Goal: Find specific page/section: Find specific page/section

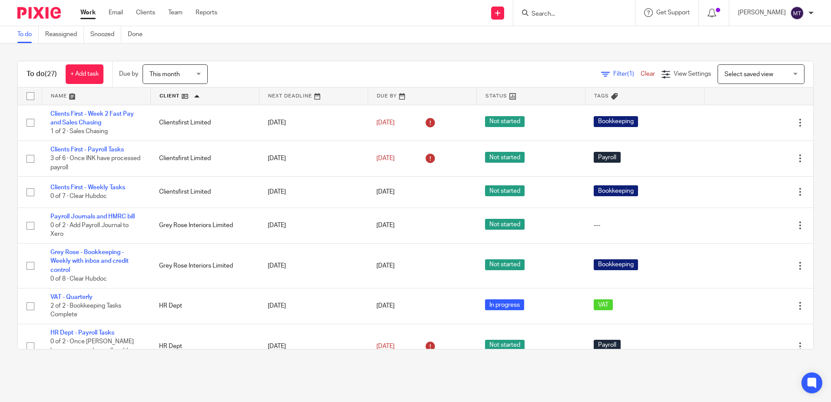
click at [558, 13] on input "Search" at bounding box center [570, 14] width 78 height 8
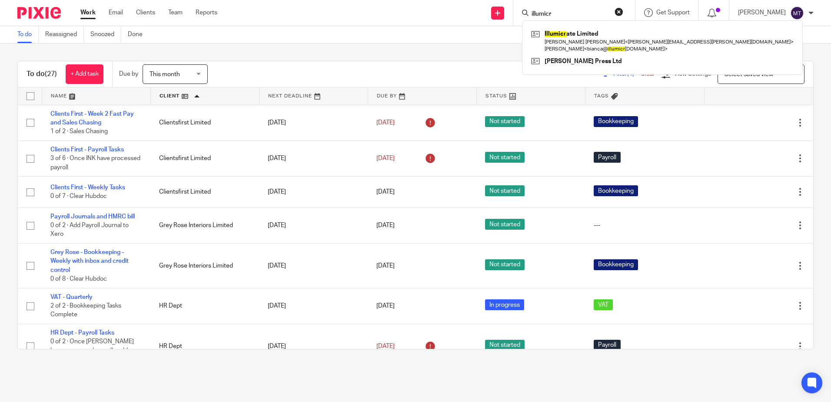
type input "illumicr"
click button "submit" at bounding box center [0, 0] width 0 height 0
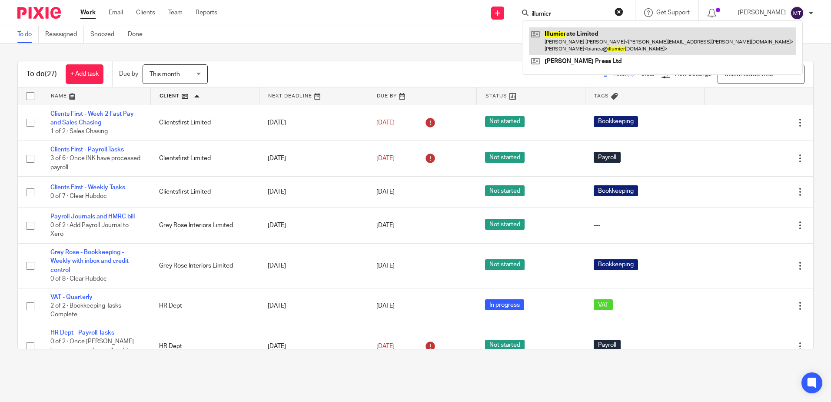
click at [582, 42] on link at bounding box center [662, 40] width 267 height 27
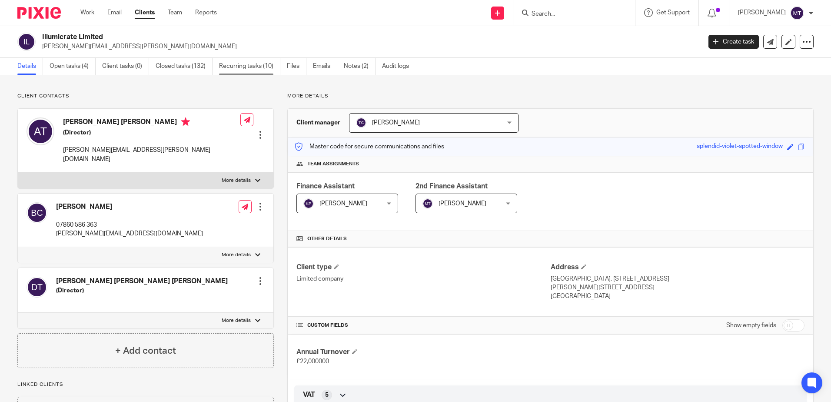
click at [250, 63] on link "Recurring tasks (10)" at bounding box center [249, 66] width 61 height 17
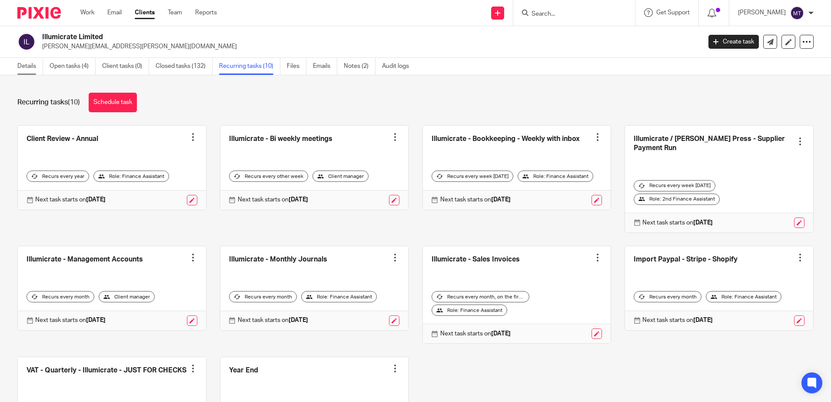
click at [27, 67] on link "Details" at bounding box center [30, 66] width 26 height 17
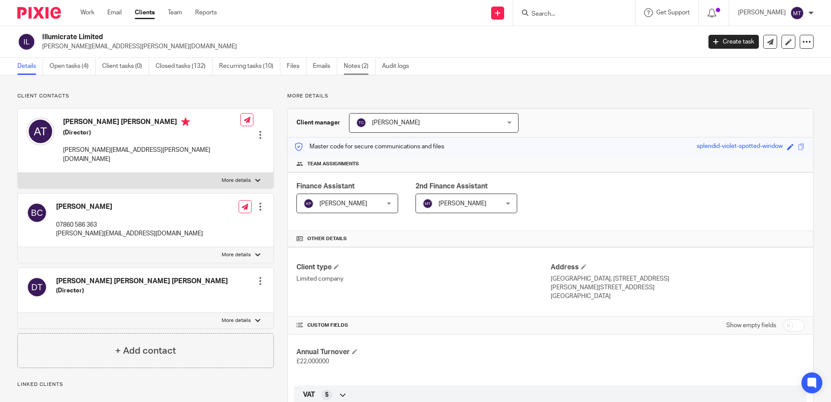
click at [355, 66] on link "Notes (2)" at bounding box center [360, 66] width 32 height 17
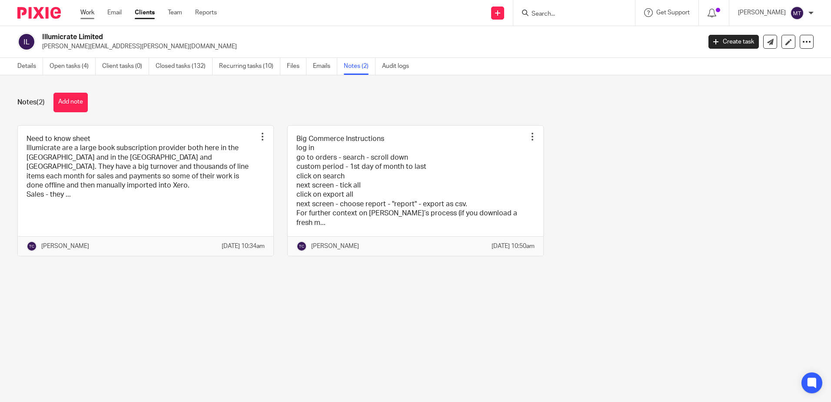
click at [88, 13] on link "Work" at bounding box center [87, 12] width 14 height 9
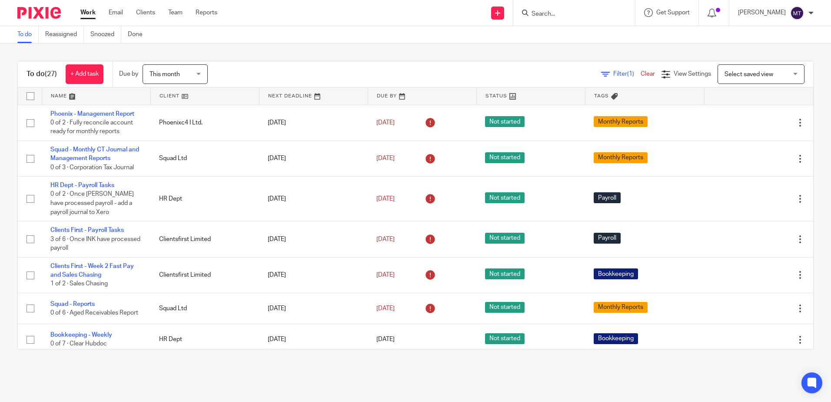
click at [166, 94] on link at bounding box center [205, 95] width 108 height 17
